Goal: Task Accomplishment & Management: Use online tool/utility

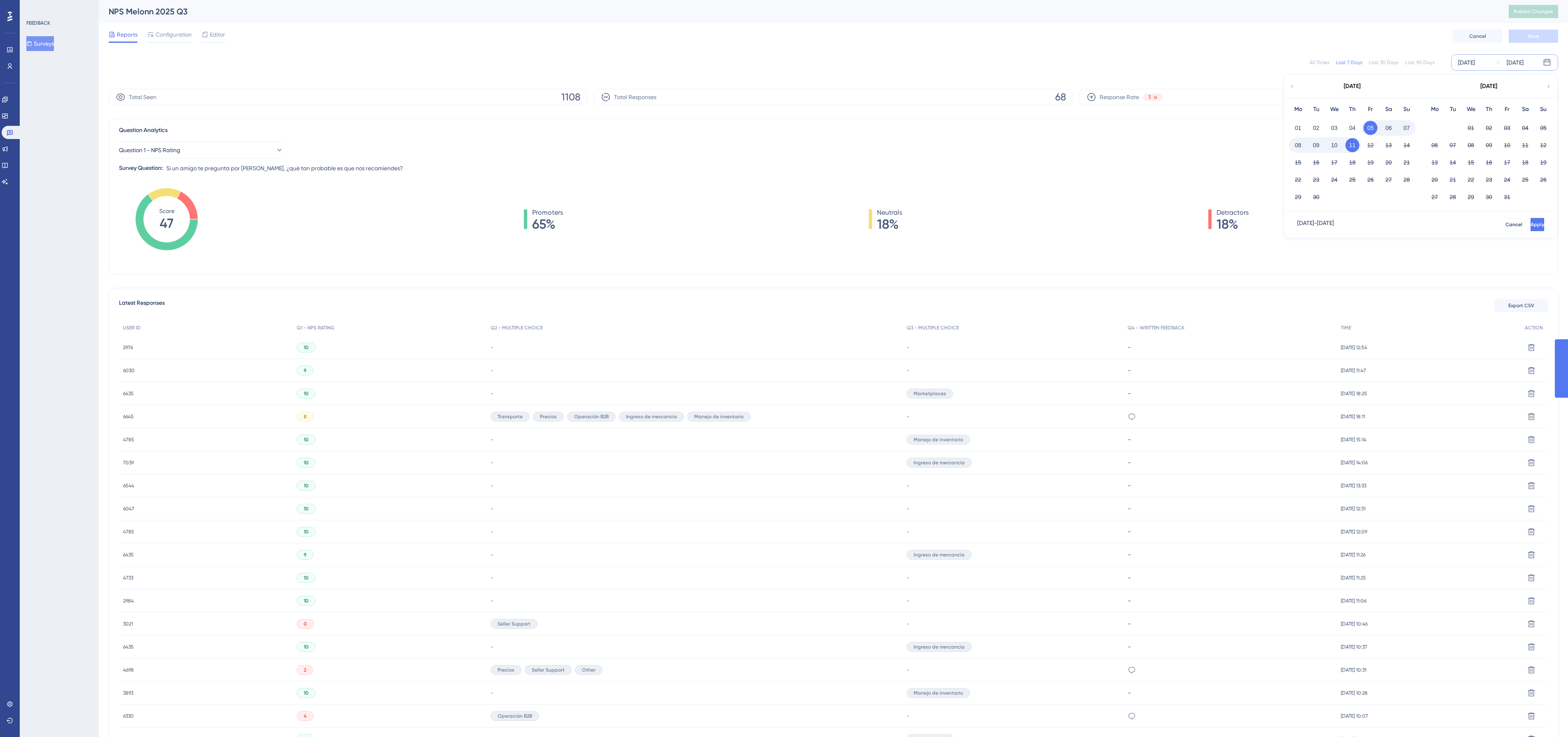
click at [1298, 91] on div "[DATE]" at bounding box center [1352, 86] width 136 height 23
click at [1295, 88] on div "[DATE]" at bounding box center [1352, 86] width 136 height 23
click at [1290, 85] on icon at bounding box center [1291, 86] width 6 height 8
click at [1501, 127] on button "01" at bounding box center [1507, 128] width 14 height 14
click at [1530, 227] on span "Apply" at bounding box center [1537, 225] width 14 height 7
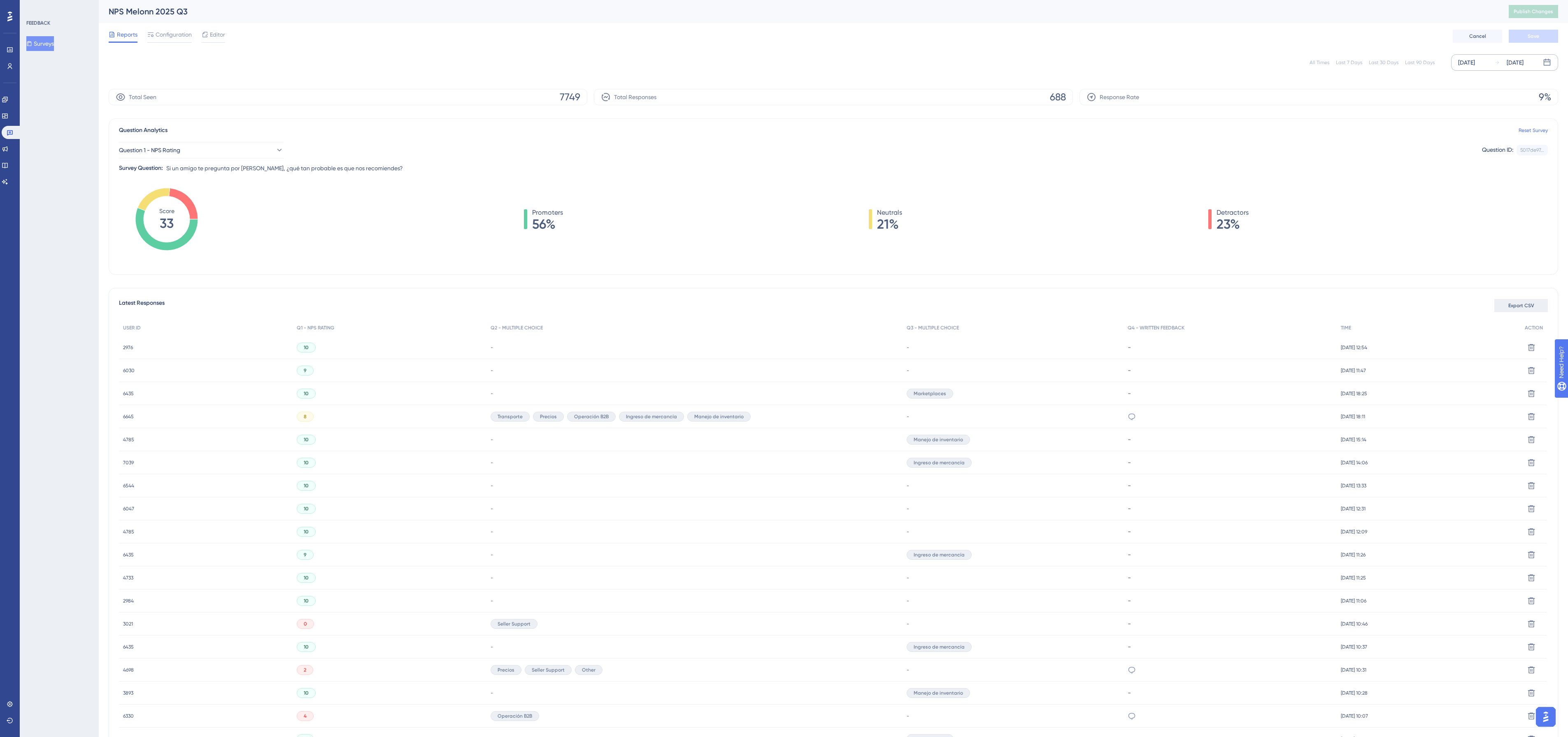
click at [1505, 306] on button "Export CSV" at bounding box center [1521, 305] width 53 height 13
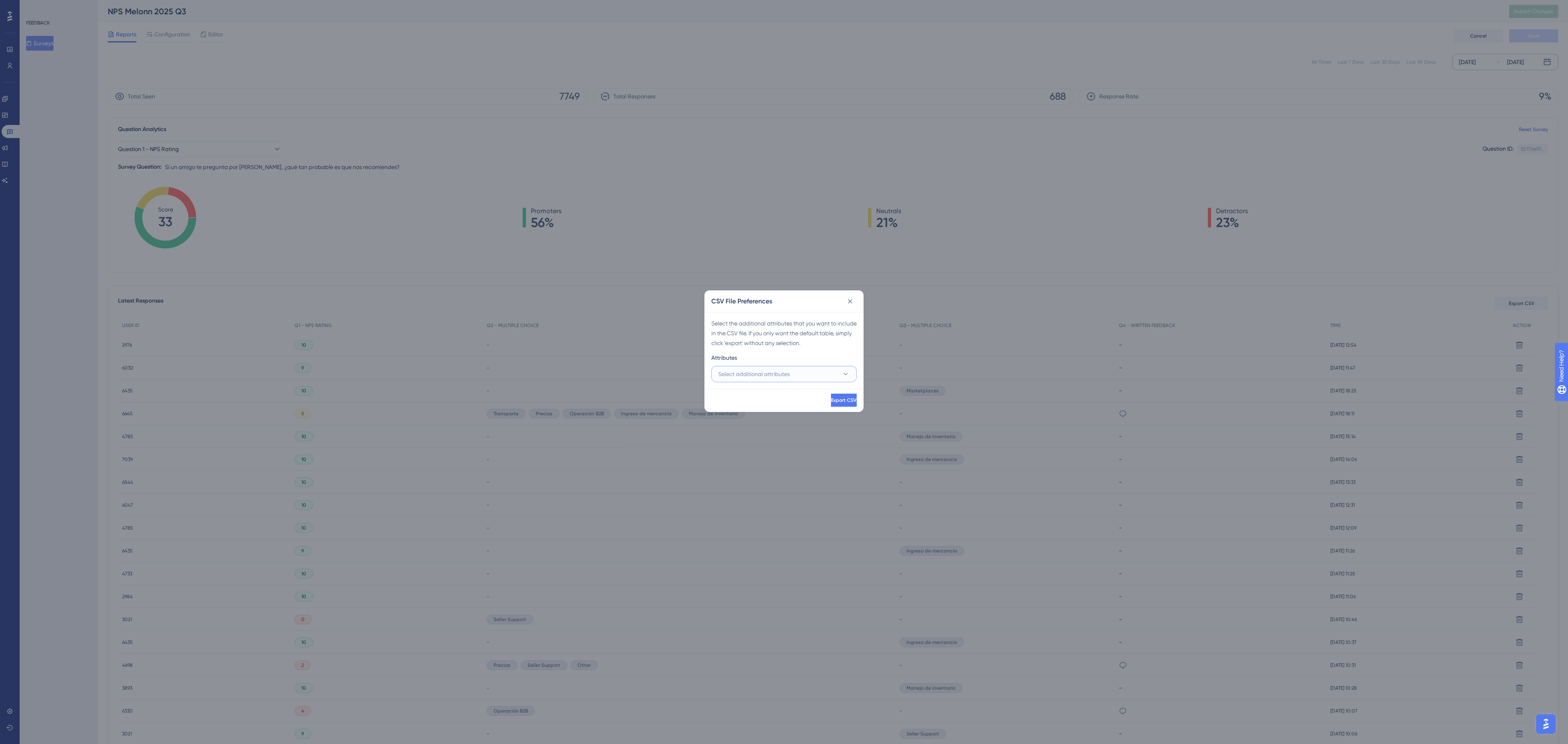
click at [786, 378] on span "Select additional attributes" at bounding box center [755, 373] width 72 height 9
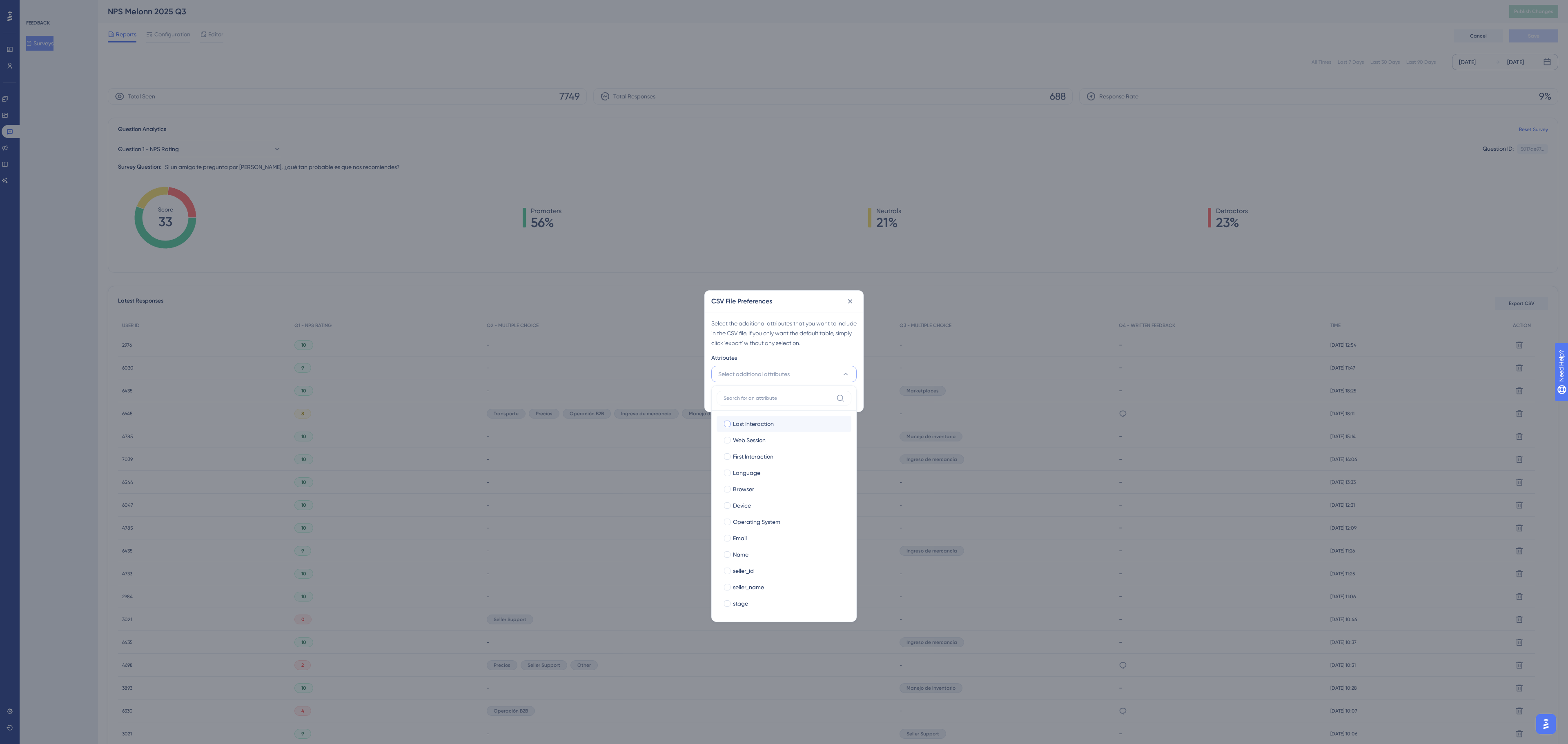
click at [775, 432] on label "Last Interaction Last Interaction" at bounding box center [784, 424] width 135 height 16
click at [728, 424] on input "Last Interaction" at bounding box center [727, 424] width 0 height 0
click at [770, 442] on div "Web Session" at bounding box center [789, 440] width 112 height 9
checkbox input "true"
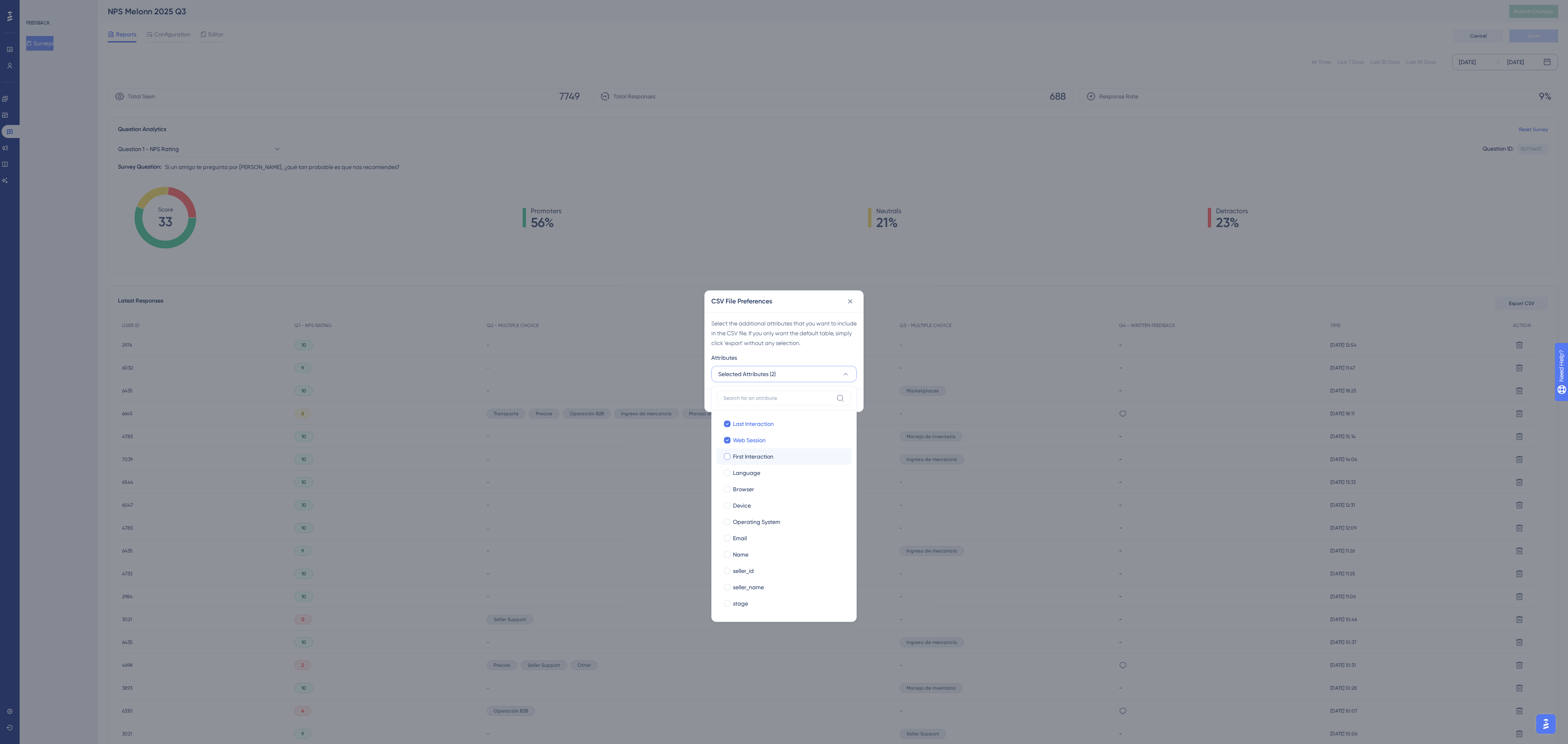
click at [765, 459] on span "First Interaction" at bounding box center [753, 456] width 40 height 9
checkbox input "true"
click at [758, 470] on span "Language" at bounding box center [747, 472] width 27 height 9
checkbox input "true"
click at [749, 485] on span "Browser" at bounding box center [743, 488] width 21 height 9
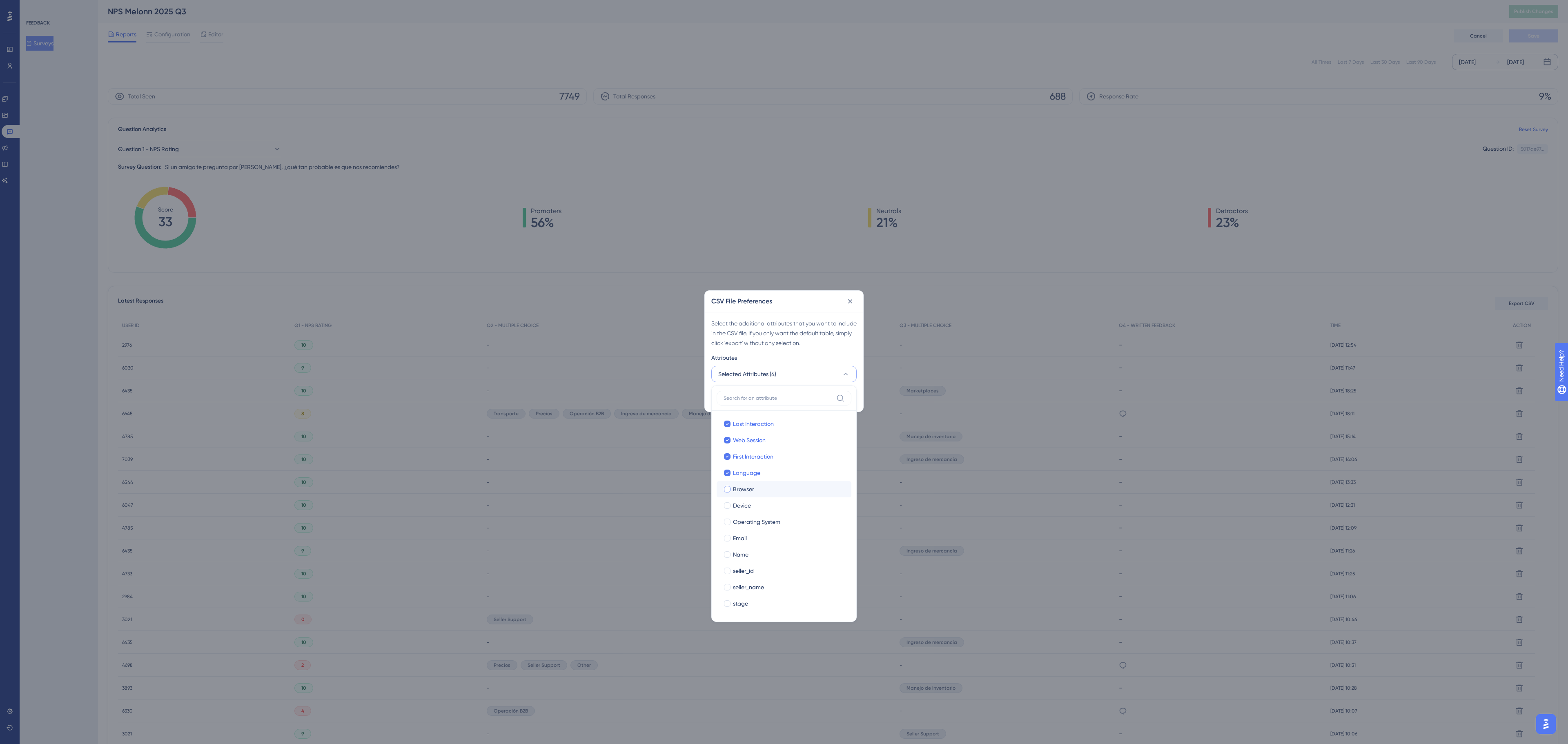
checkbox input "true"
click at [745, 500] on label "[PERSON_NAME]" at bounding box center [784, 505] width 135 height 16
click at [728, 505] on input "Device" at bounding box center [727, 505] width 0 height 0
drag, startPoint x: 740, startPoint y: 515, endPoint x: 739, endPoint y: 522, distance: 7.1
click at [740, 516] on label "Operating System Operating System" at bounding box center [784, 522] width 135 height 16
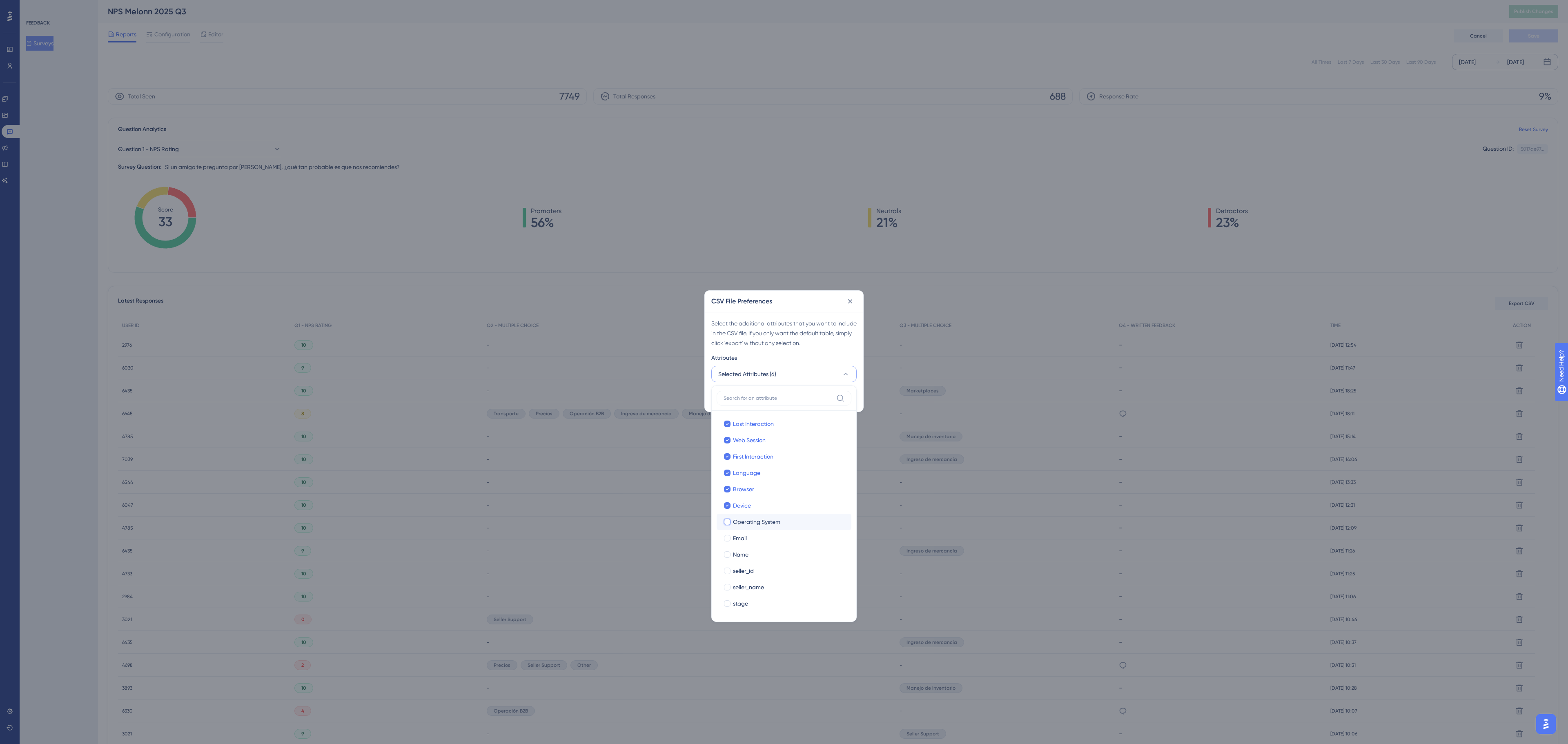
click at [728, 522] on input "Operating System" at bounding box center [727, 522] width 0 height 0
checkbox input "true"
drag, startPoint x: 738, startPoint y: 531, endPoint x: 738, endPoint y: 543, distance: 12.0
click at [738, 532] on label "Email Email" at bounding box center [784, 538] width 135 height 16
click at [728, 538] on input "Email" at bounding box center [727, 538] width 0 height 0
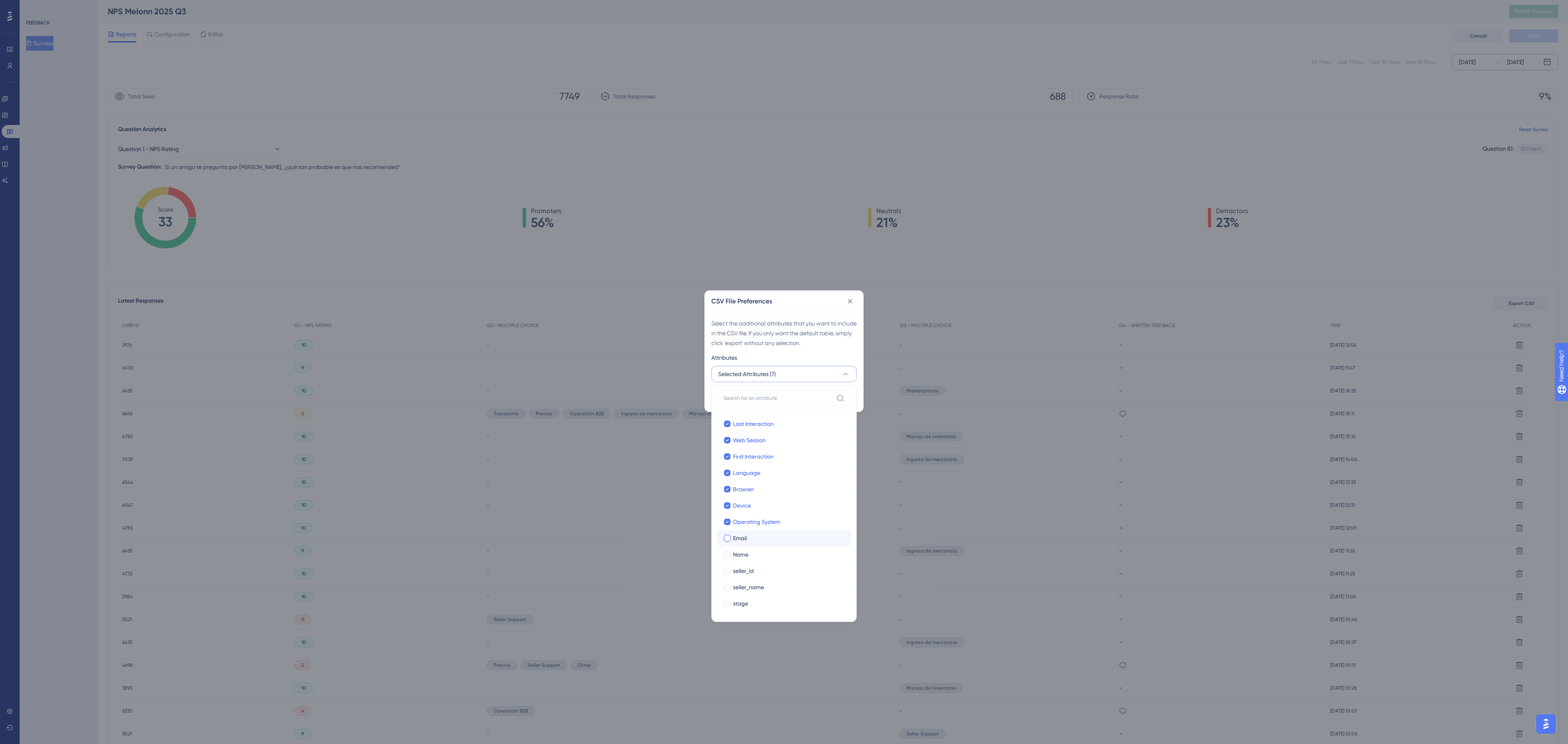
checkbox input "true"
drag, startPoint x: 737, startPoint y: 556, endPoint x: 737, endPoint y: 574, distance: 18.0
click at [737, 562] on label "Name Name" at bounding box center [784, 554] width 135 height 16
click at [728, 555] on input "Name" at bounding box center [727, 555] width 0 height 0
checkbox input "true"
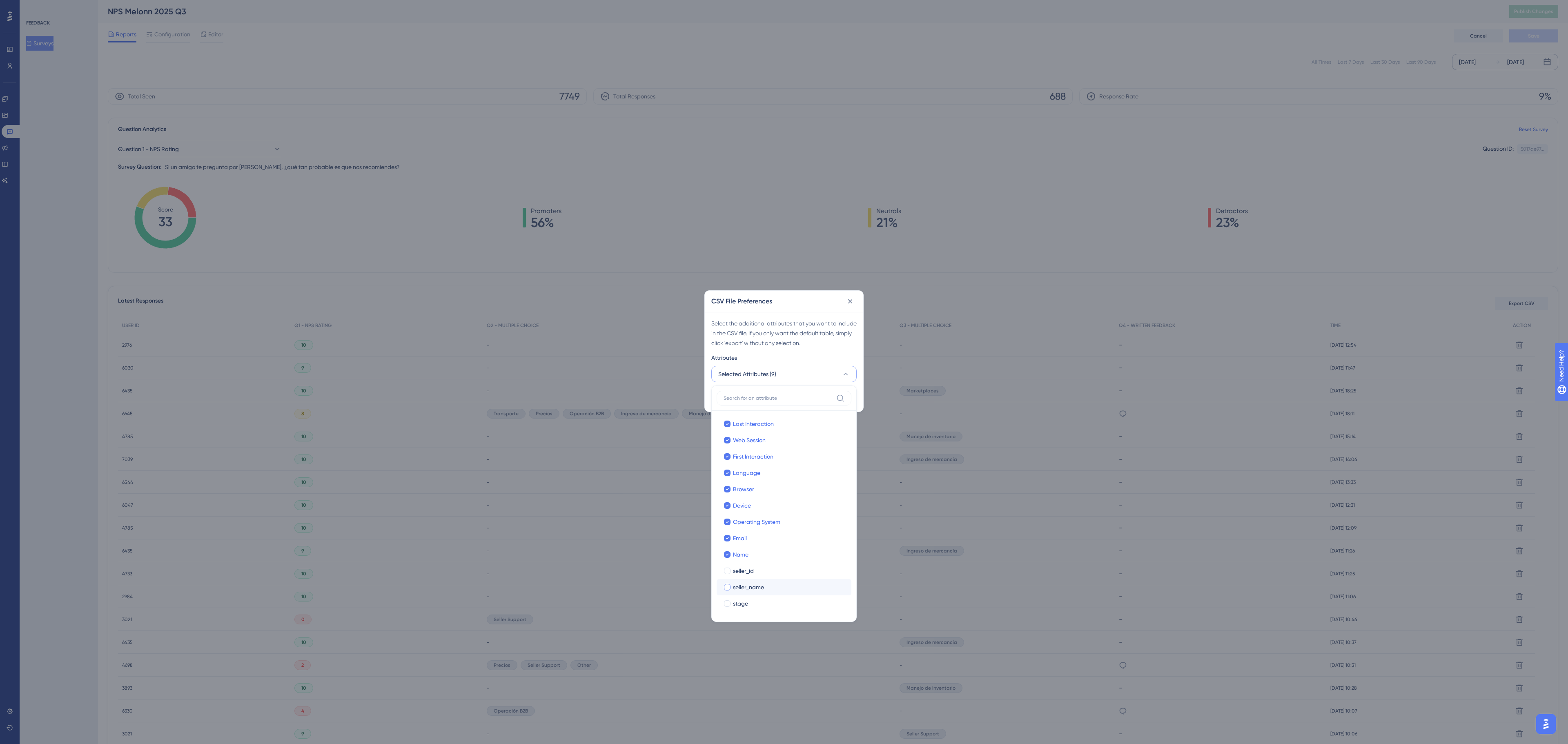
click at [737, 580] on label "seller_name seller_name" at bounding box center [784, 586] width 135 height 16
click at [728, 587] on input "seller_name" at bounding box center [727, 587] width 0 height 0
checkbox input "true"
checkbox input "false"
click at [738, 575] on span "seller_id" at bounding box center [743, 570] width 20 height 9
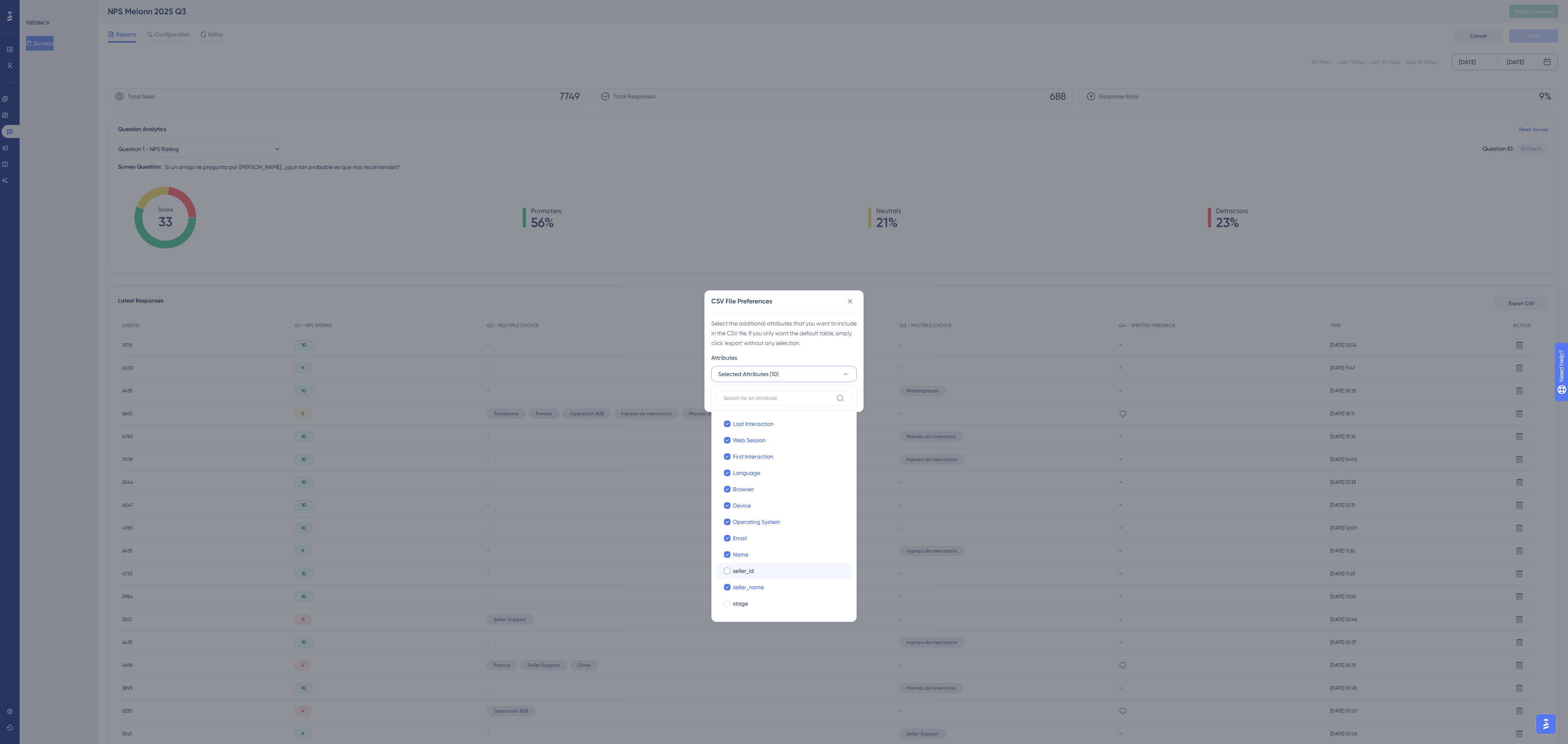
checkbox input "true"
click at [741, 608] on span "stage" at bounding box center [741, 603] width 15 height 9
checkbox input "true"
click at [776, 353] on div "Attributes" at bounding box center [784, 359] width 146 height 13
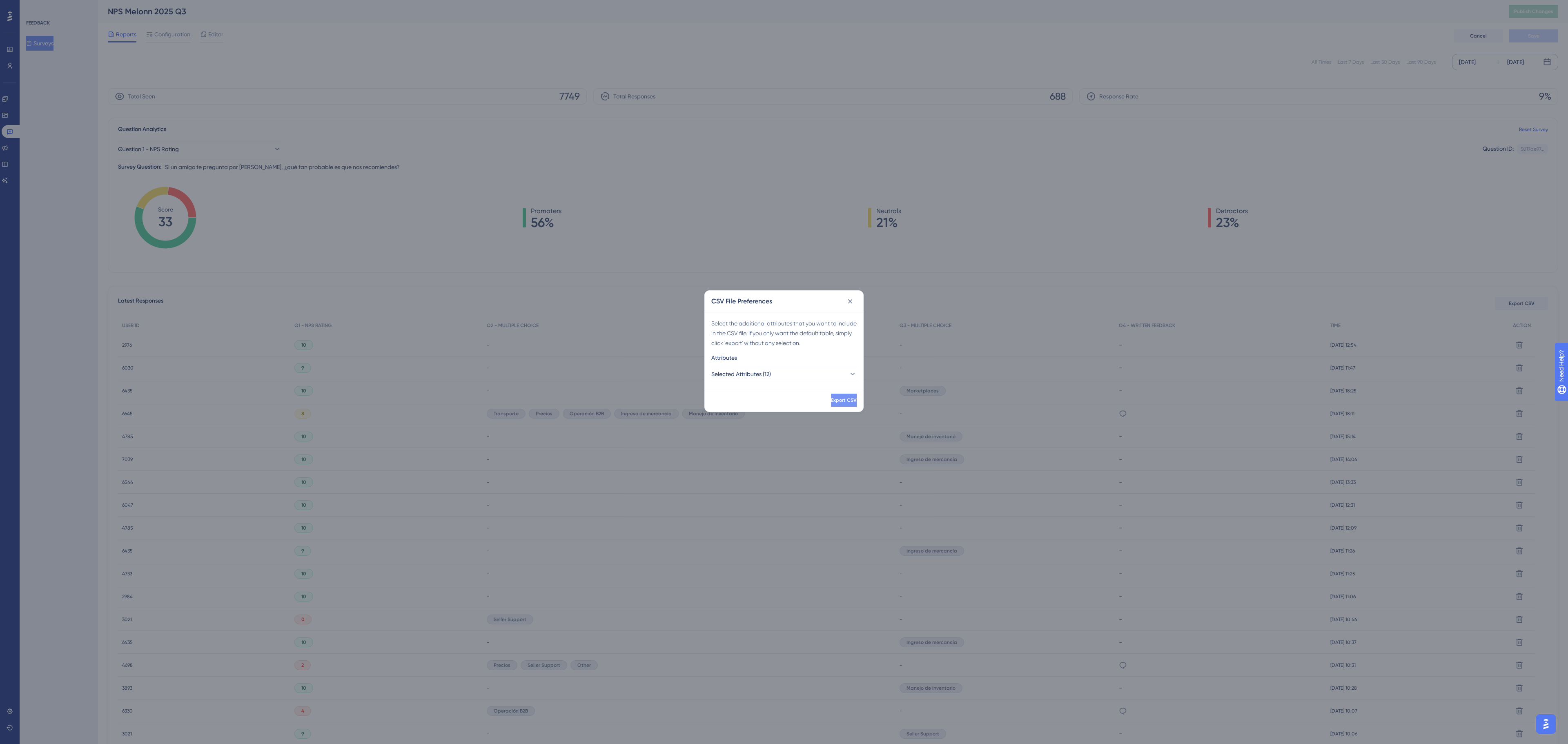
click at [831, 403] on button "Export CSV" at bounding box center [844, 400] width 26 height 13
